Goal: Information Seeking & Learning: Find specific fact

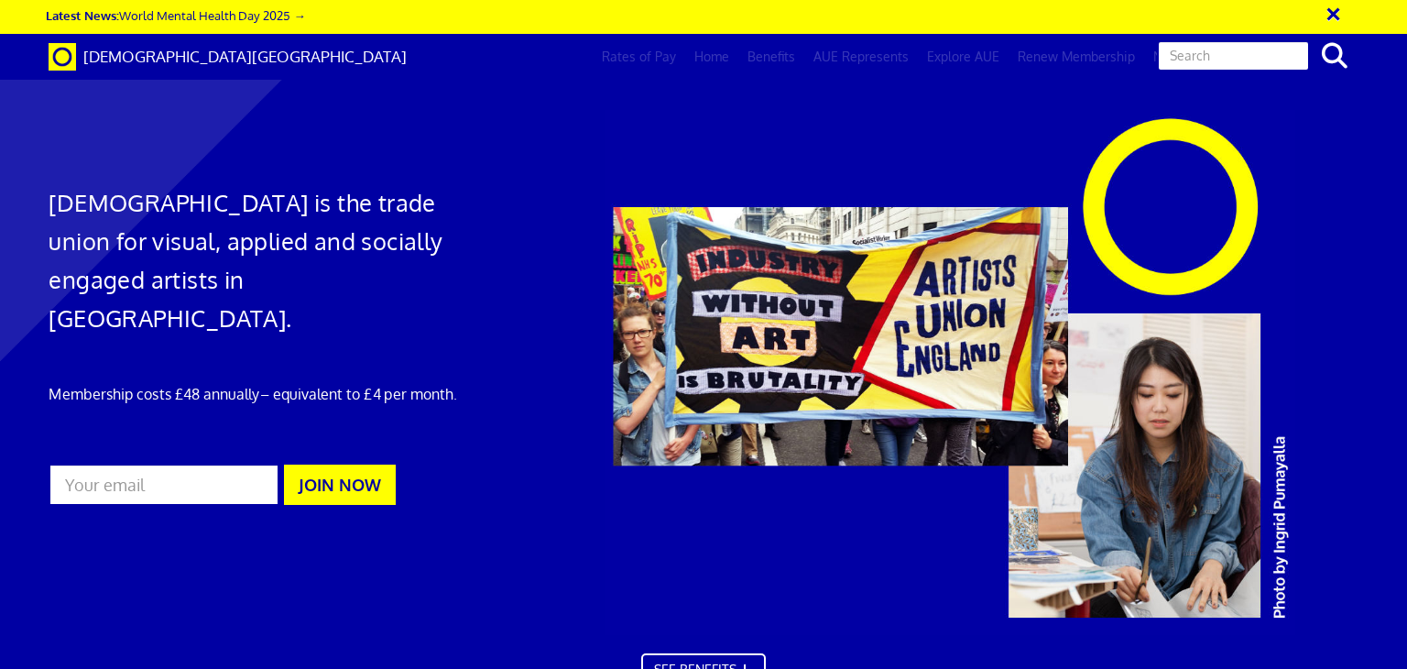
scroll to position [0, 14]
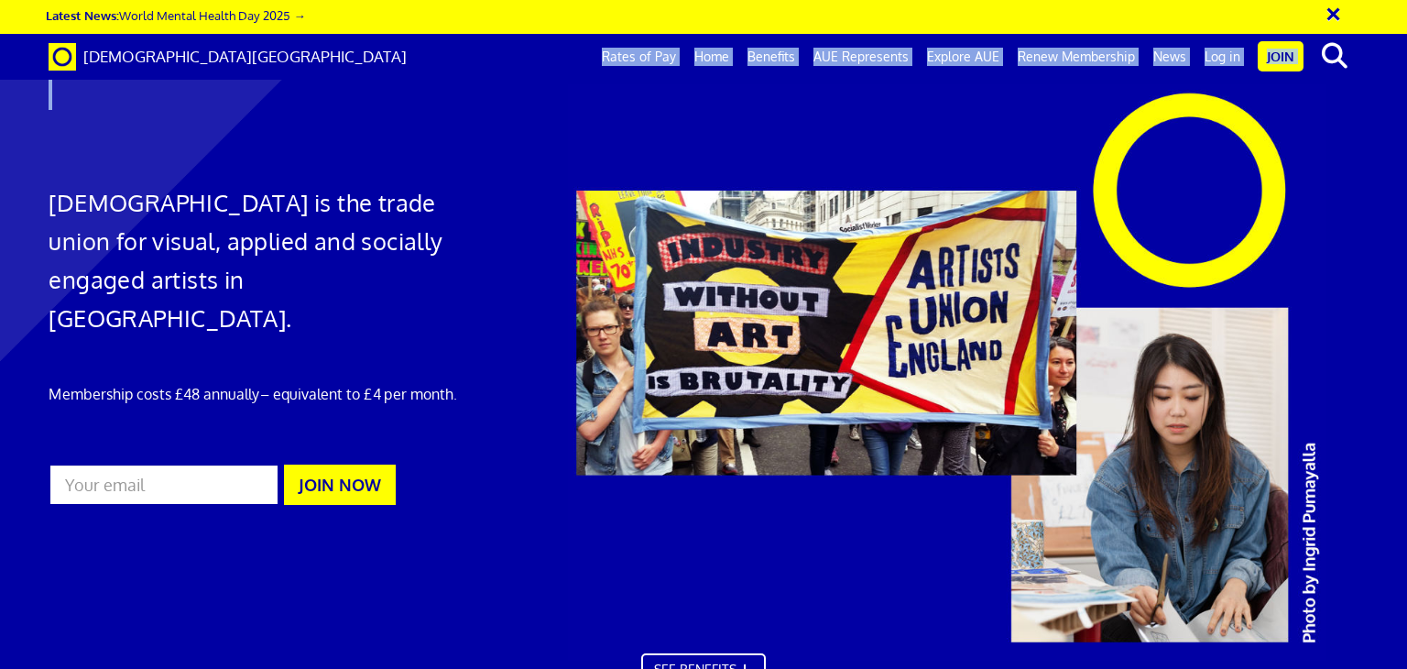
drag, startPoint x: 1406, startPoint y: 52, endPoint x: 1358, endPoint y: 224, distance: 178.1
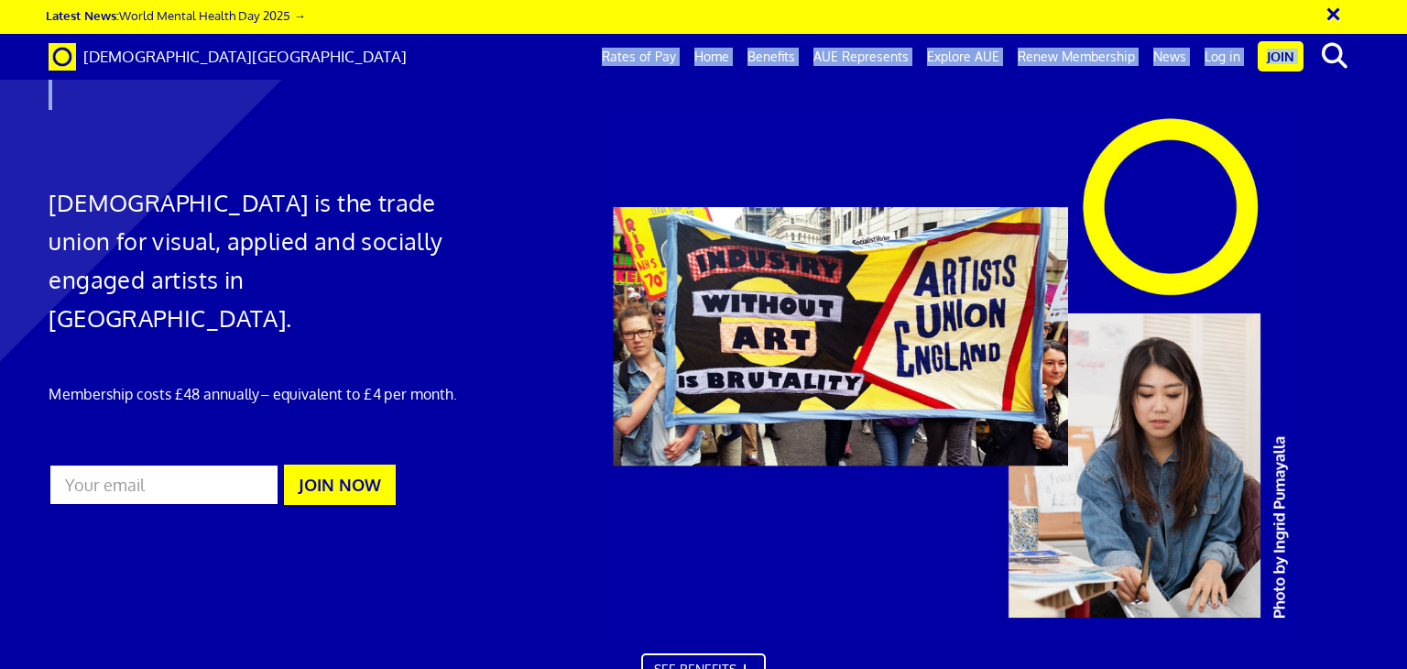
click at [535, 498] on div at bounding box center [703, 388] width 1407 height 741
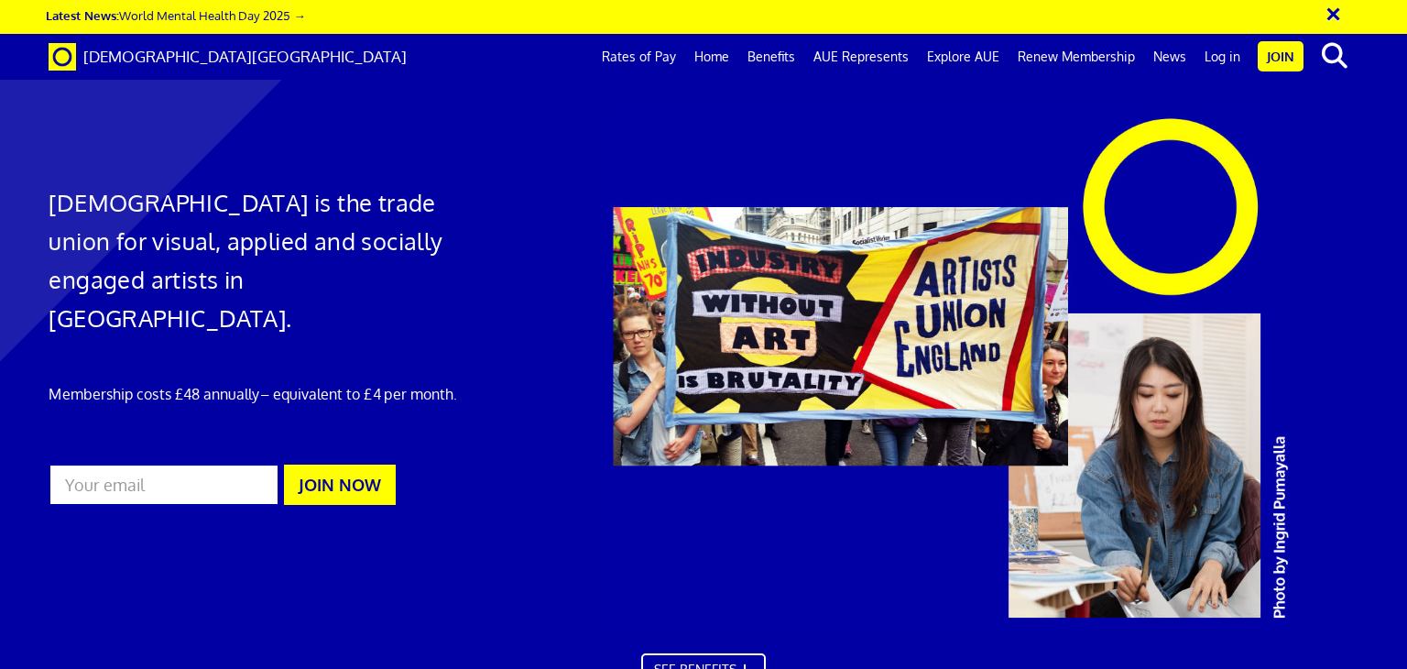
scroll to position [4142, 0]
type input "Joe"
type input "Kirwin"
type input "jkirwin@theaat.org.uk"
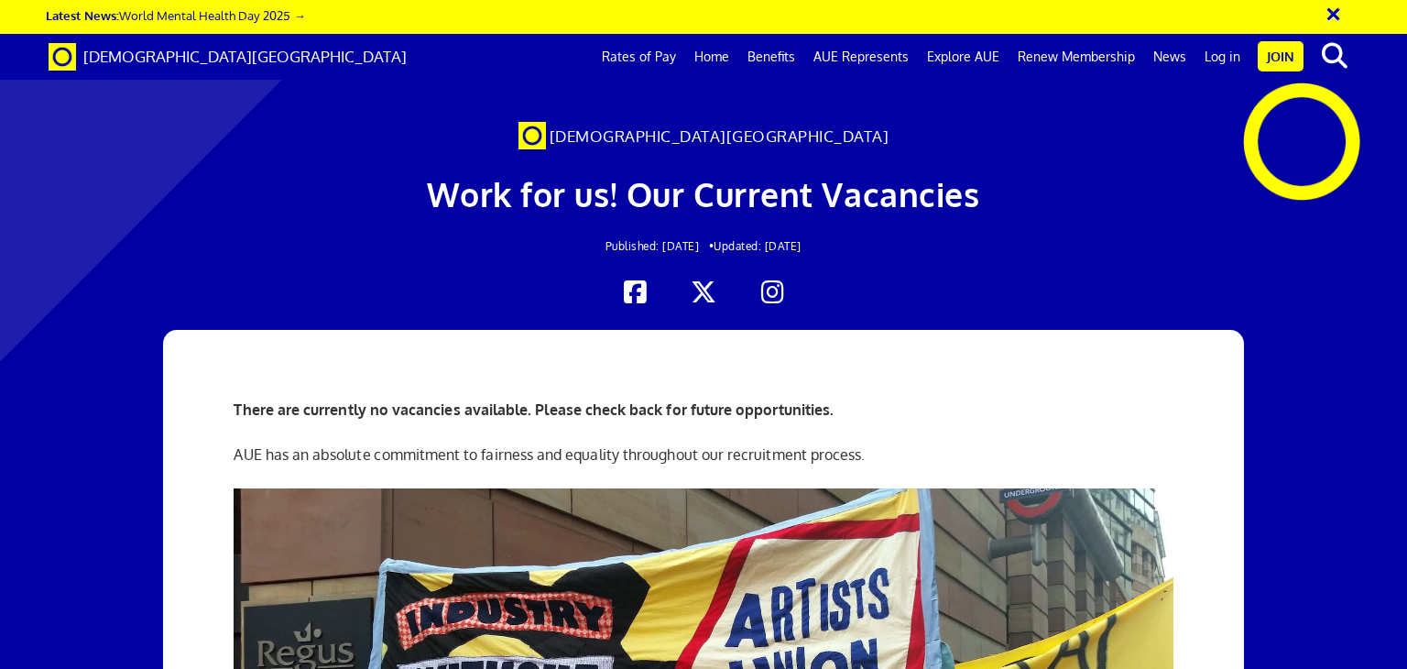
scroll to position [147, 0]
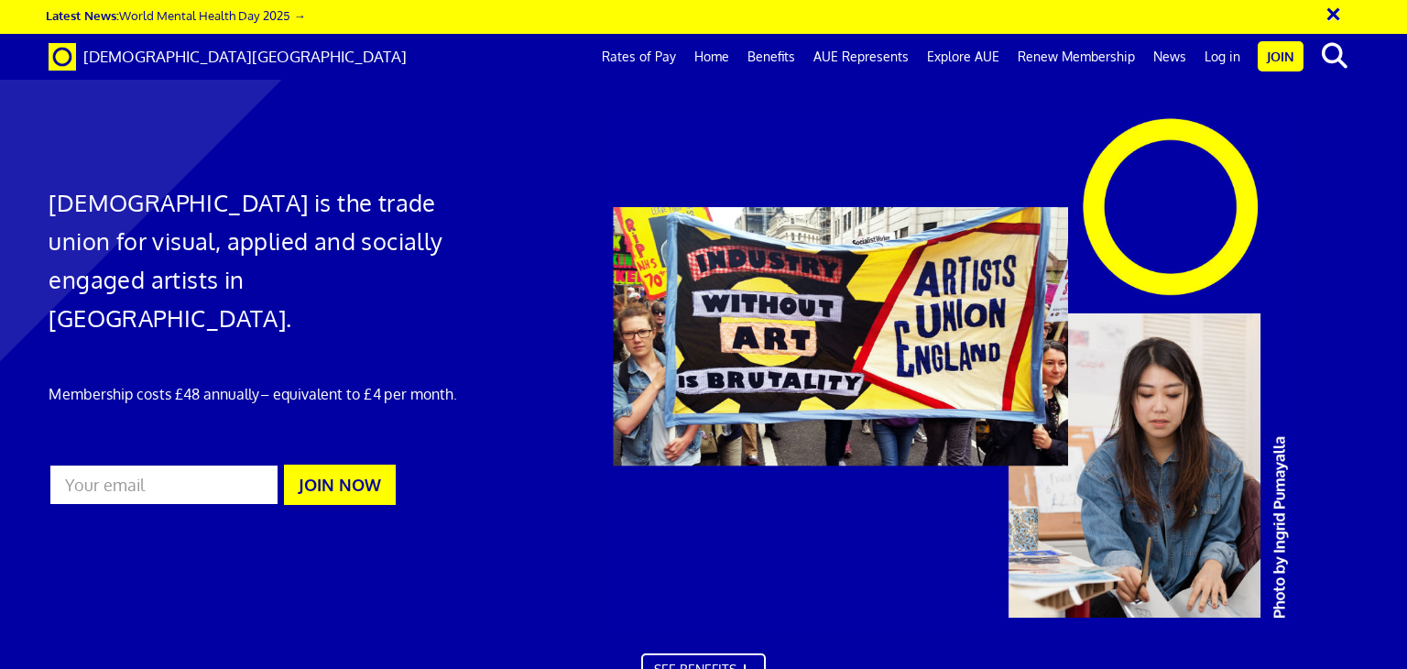
scroll to position [1738, 0]
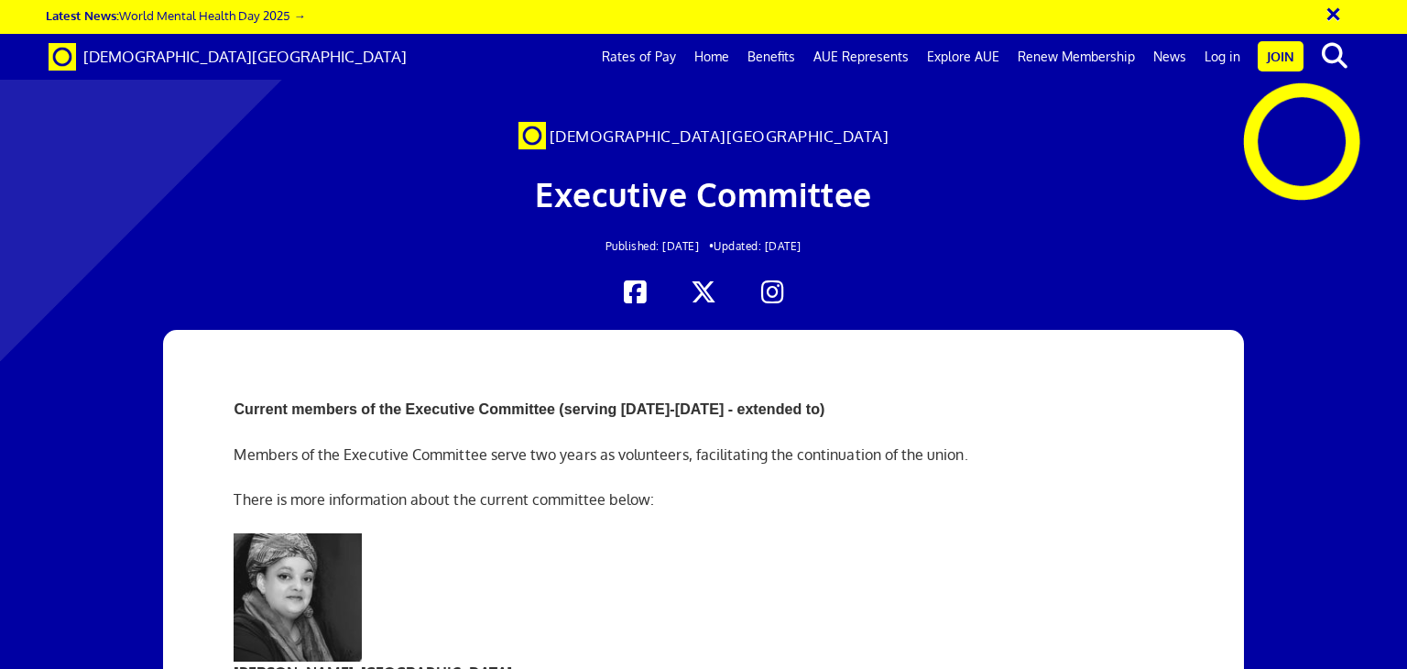
scroll to position [0, 14]
click at [1324, 287] on div at bounding box center [703, 292] width 1337 height 27
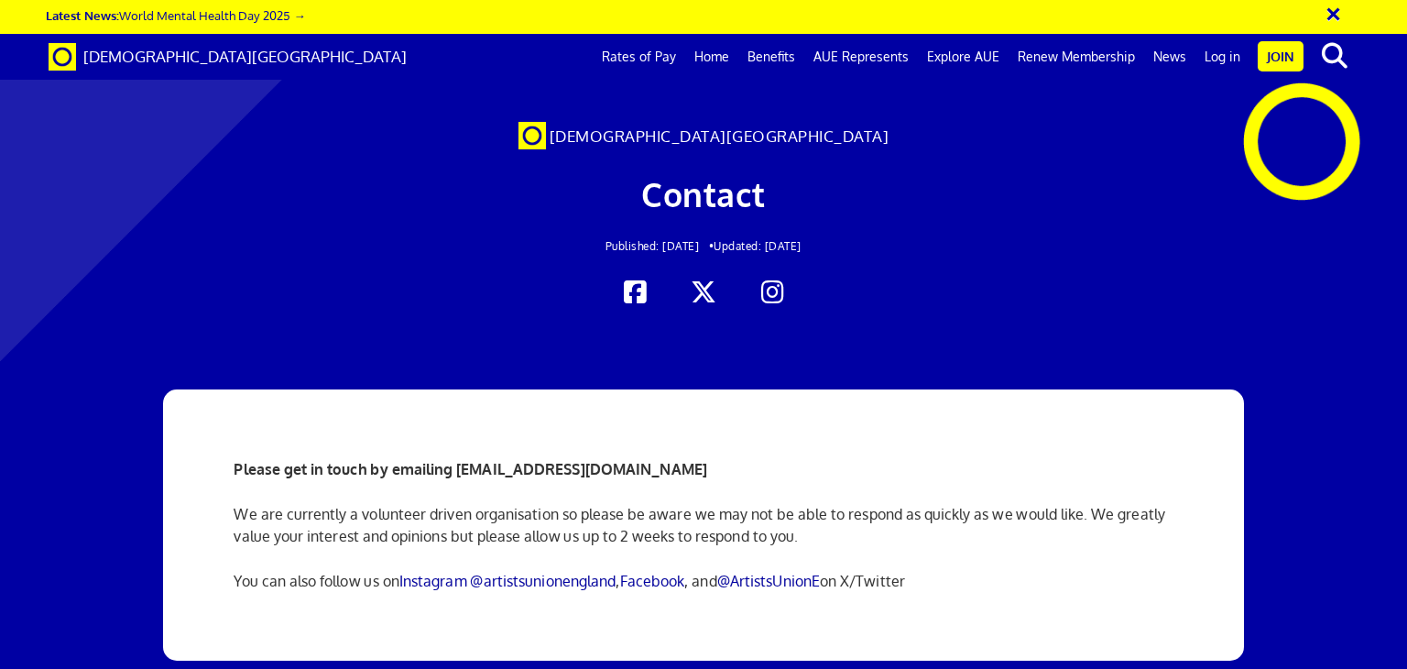
scroll to position [0, 14]
drag, startPoint x: 454, startPoint y: 469, endPoint x: 694, endPoint y: 461, distance: 239.3
click at [694, 461] on p "Please get in touch by emailing info@artistsunionengland.org.uk" at bounding box center [703, 469] width 939 height 22
copy strong "[EMAIL_ADDRESS][DOMAIN_NAME]"
click at [953, 58] on link "Explore AUE" at bounding box center [963, 57] width 91 height 46
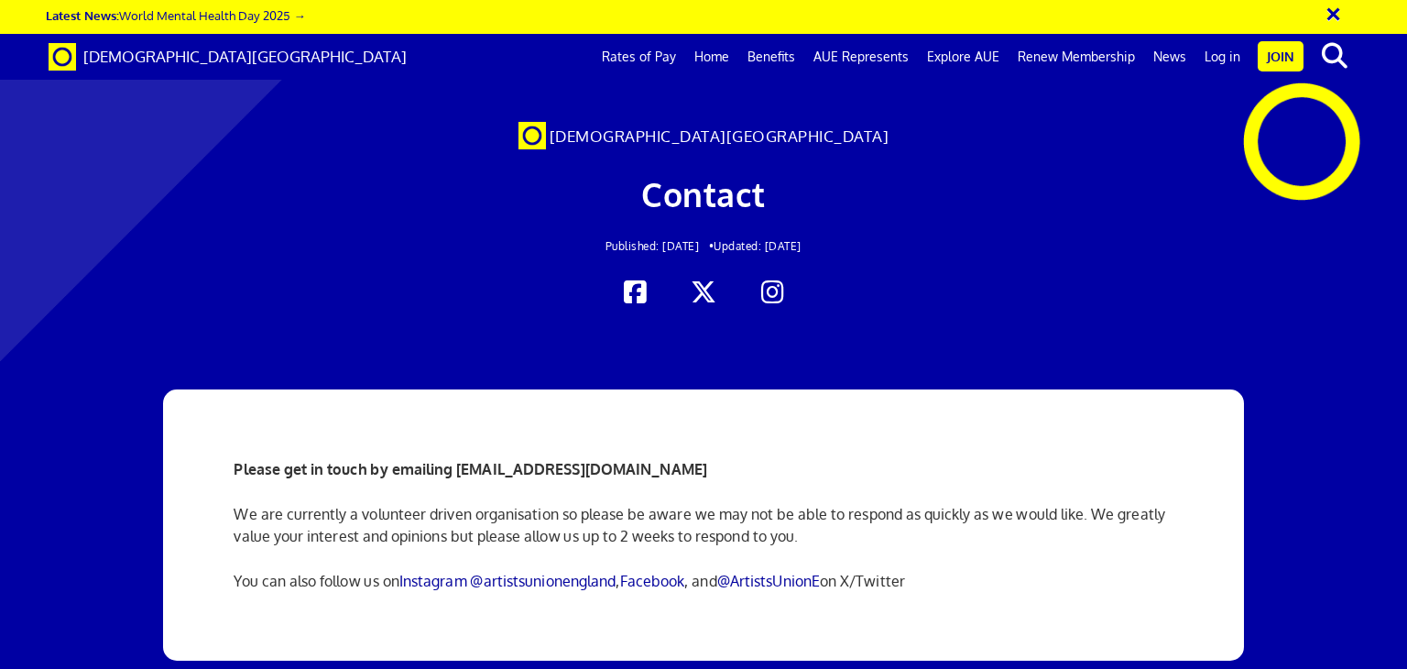
scroll to position [948, 0]
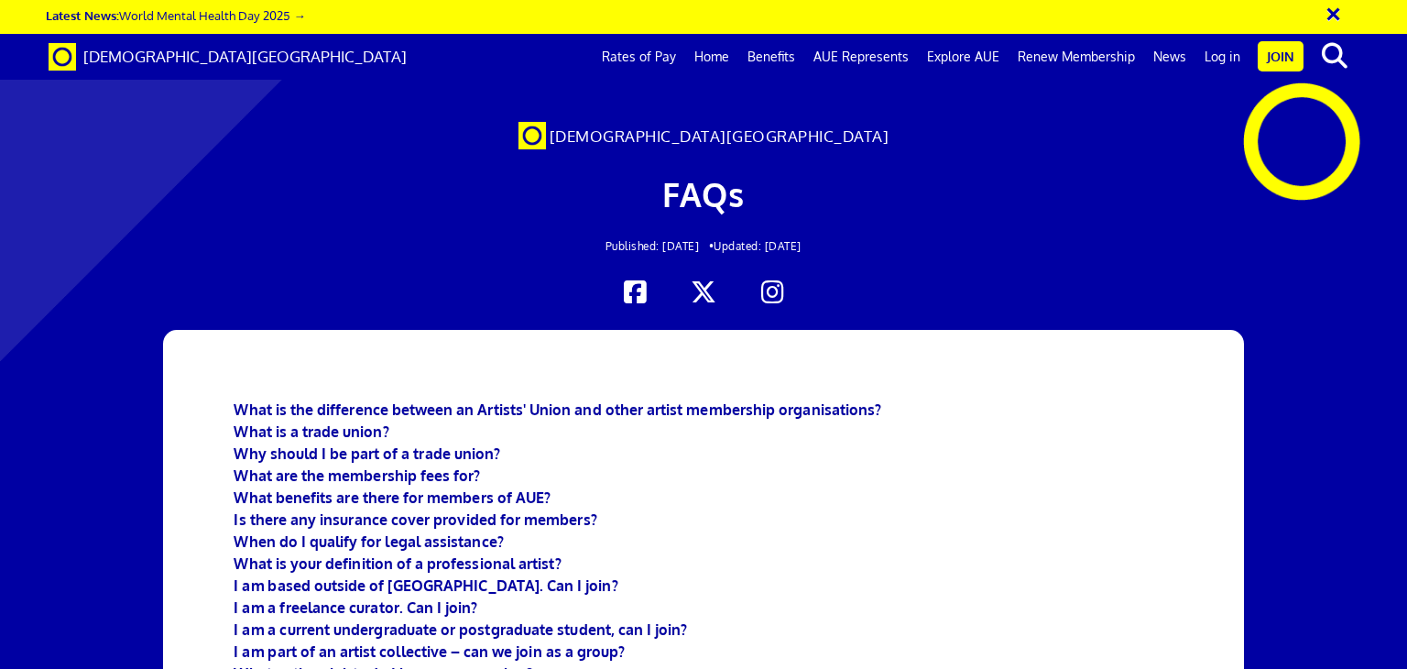
scroll to position [257, 0]
